Goal: Task Accomplishment & Management: Complete application form

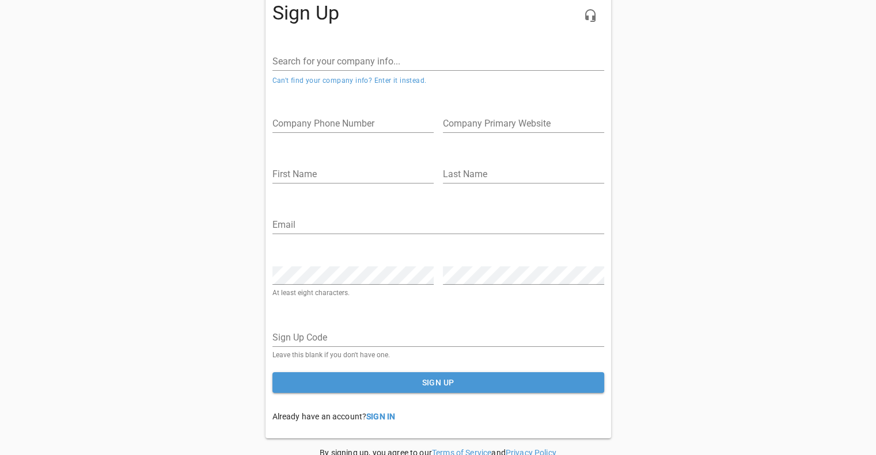
scroll to position [101, 0]
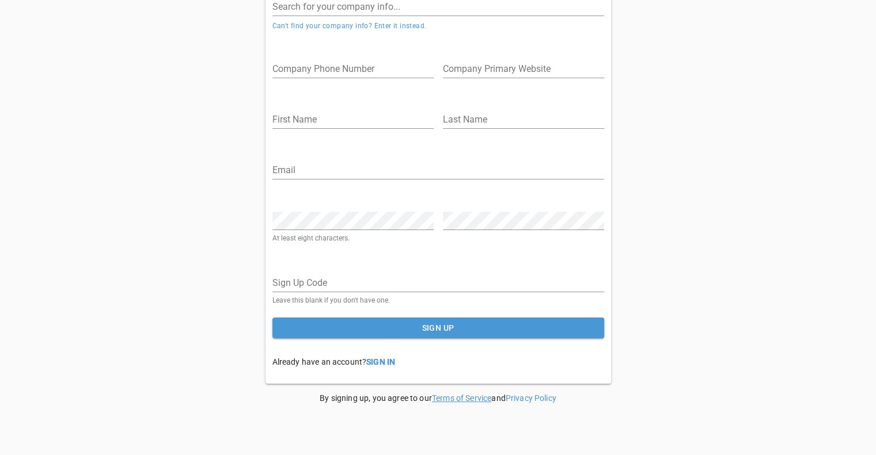
click at [457, 396] on link "Terms of Service" at bounding box center [461, 398] width 59 height 9
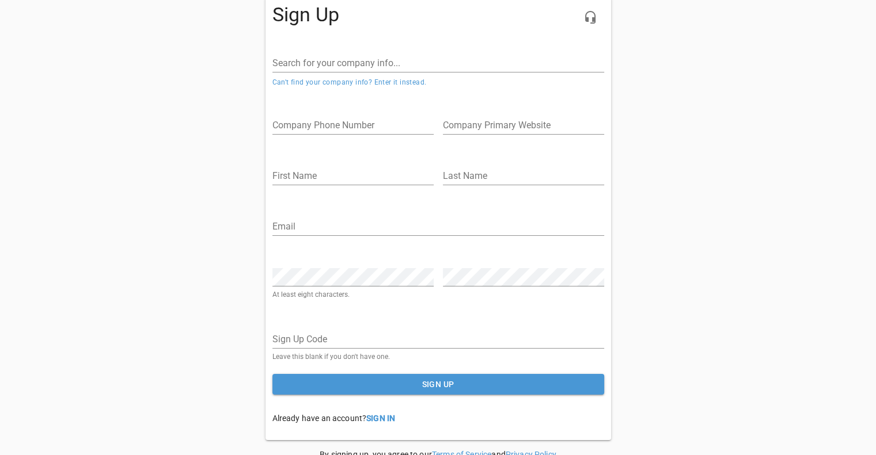
scroll to position [0, 0]
